Goal: Check status: Check status

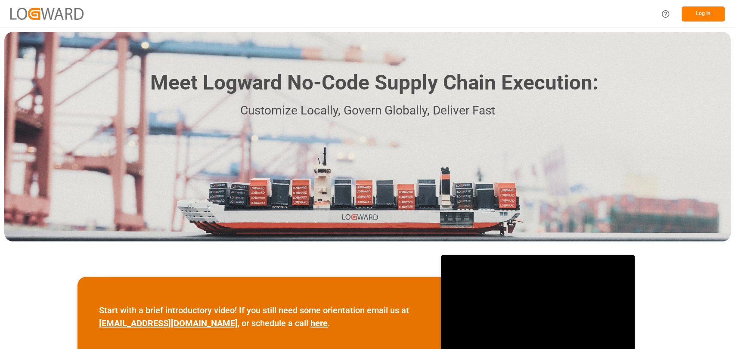
click at [704, 21] on button "Log In" at bounding box center [702, 13] width 43 height 15
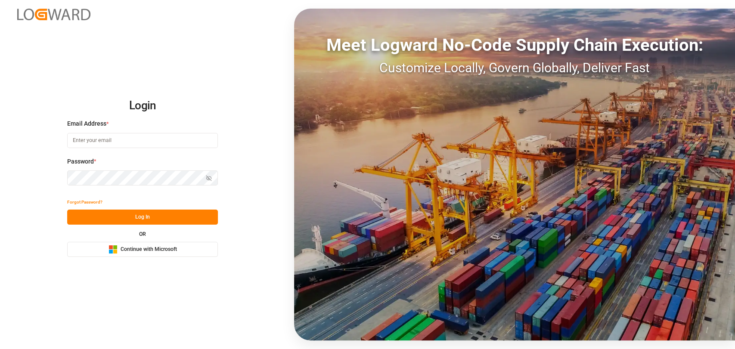
type input "[PERSON_NAME][EMAIL_ADDRESS][PERSON_NAME][DOMAIN_NAME]"
click at [173, 214] on button "Log In" at bounding box center [142, 217] width 151 height 15
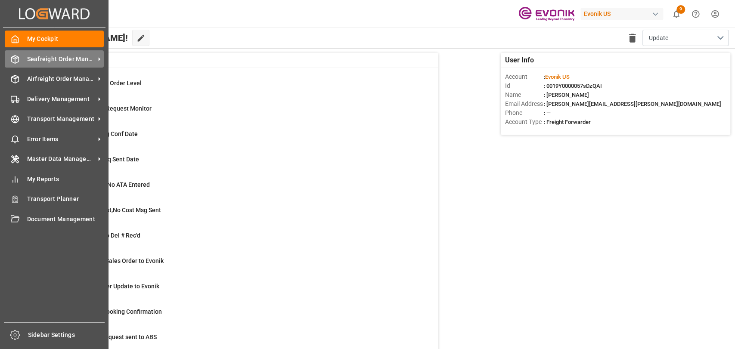
drag, startPoint x: 26, startPoint y: 58, endPoint x: 59, endPoint y: 63, distance: 32.7
click at [27, 58] on div "Seafreight Order Management Seafreight Order Management" at bounding box center [54, 58] width 99 height 17
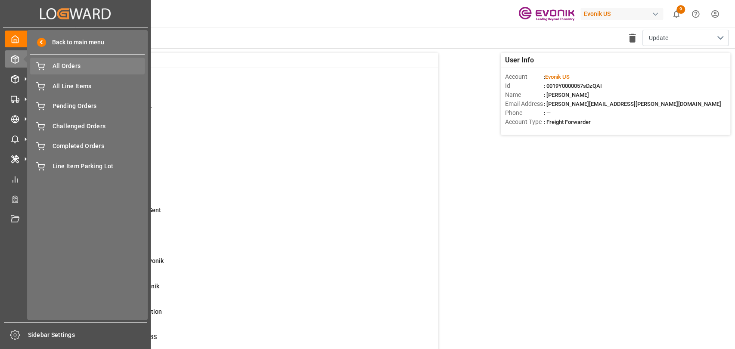
click at [84, 65] on span "All Orders" at bounding box center [99, 66] width 93 height 9
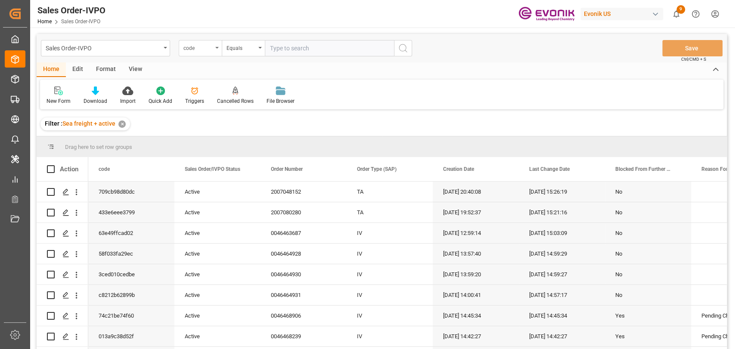
click at [218, 49] on div "code" at bounding box center [200, 48] width 43 height 16
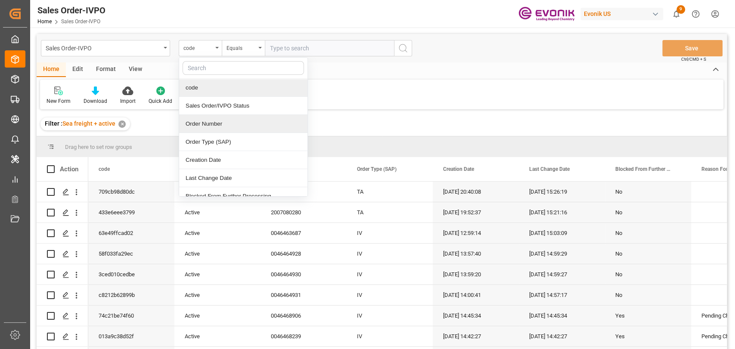
drag, startPoint x: 196, startPoint y: 118, endPoint x: 284, endPoint y: 96, distance: 91.0
click at [216, 114] on div "code Sales Order/IVPO Status Order Number Order Type (SAP) Creation Date Last C…" at bounding box center [243, 126] width 129 height 139
click at [368, 46] on input "text" at bounding box center [329, 48] width 129 height 16
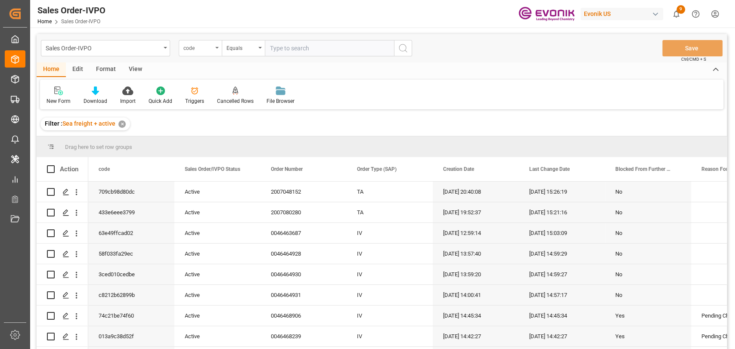
drag, startPoint x: 210, startPoint y: 44, endPoint x: 207, endPoint y: 56, distance: 12.1
click at [208, 50] on div "code" at bounding box center [197, 47] width 29 height 10
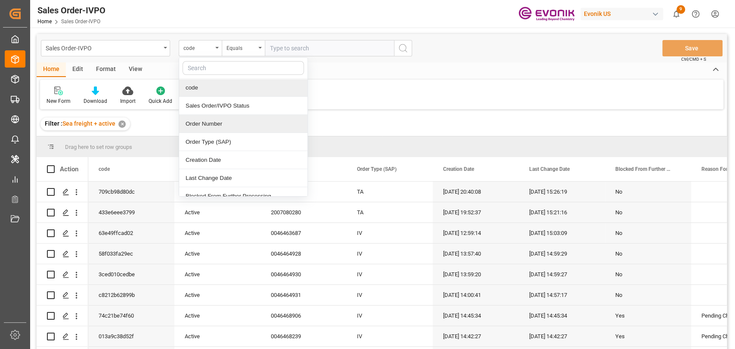
drag, startPoint x: 191, startPoint y: 118, endPoint x: 332, endPoint y: 60, distance: 152.5
click at [214, 109] on div "code Sales Order/IVPO Status Order Number Order Type (SAP) Creation Date Last C…" at bounding box center [243, 126] width 129 height 139
click at [217, 124] on div "Order Number" at bounding box center [243, 124] width 128 height 18
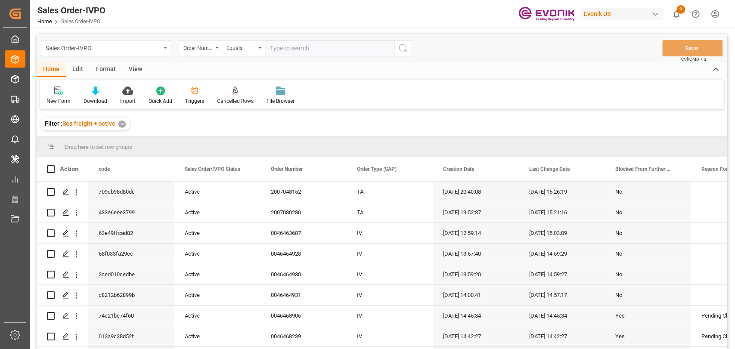
click at [307, 55] on input "text" at bounding box center [329, 48] width 129 height 16
paste input "2006761302"
type input "2006761302"
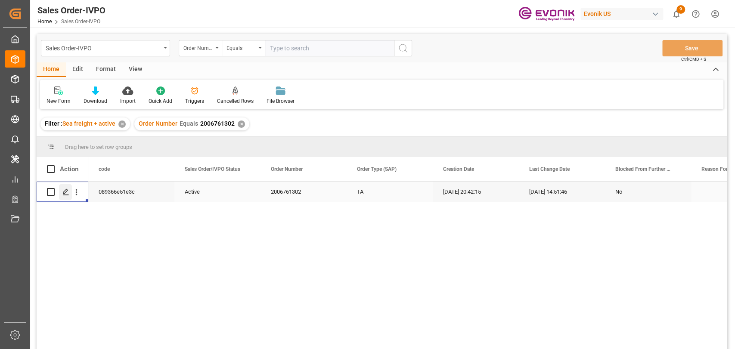
click at [69, 193] on div "Press SPACE to select this row." at bounding box center [65, 192] width 13 height 16
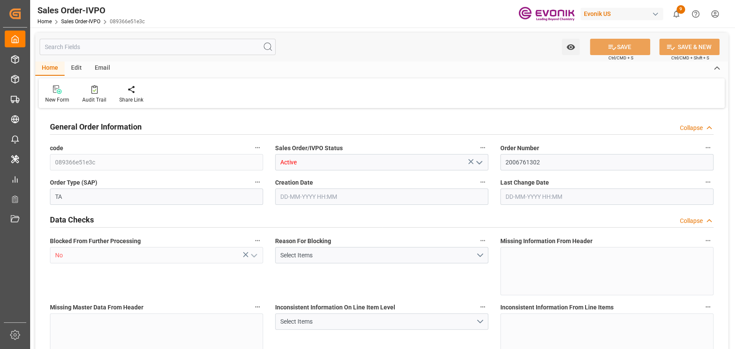
type input "FRLEH"
type input "0"
type input "1"
type input "2"
type input "20000"
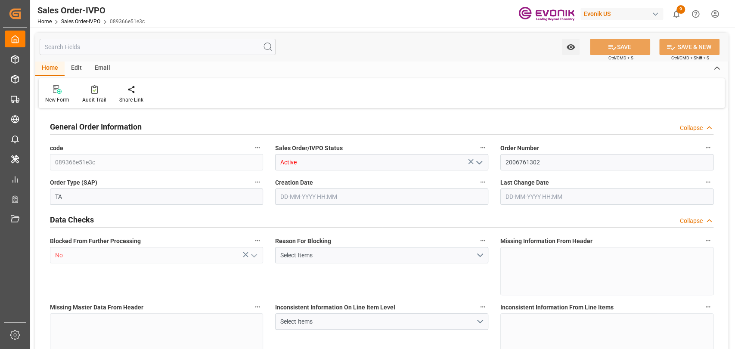
type input "0"
type input "17000"
type input "30"
type input "[DATE] 20:42"
type input "[DATE] 14:51"
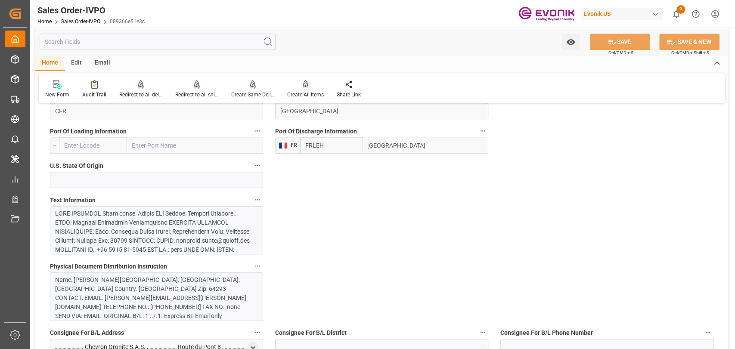
scroll to position [574, 0]
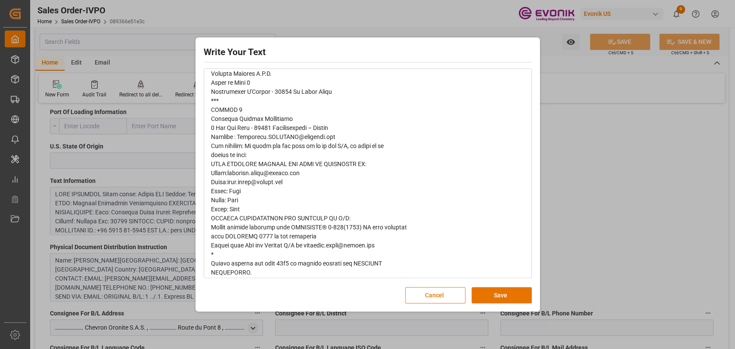
scroll to position [1050, 0]
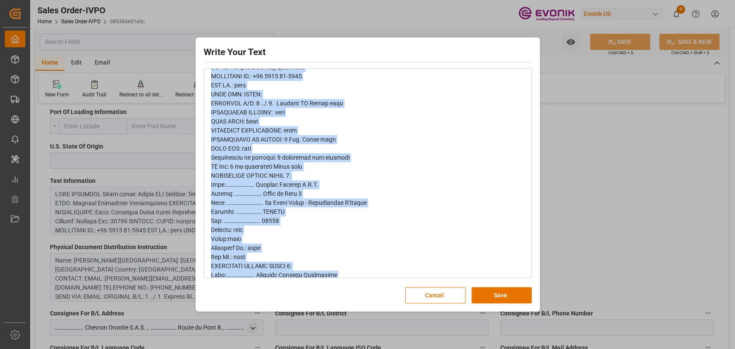
scroll to position [0, 0]
